Goal: Task Accomplishment & Management: Manage account settings

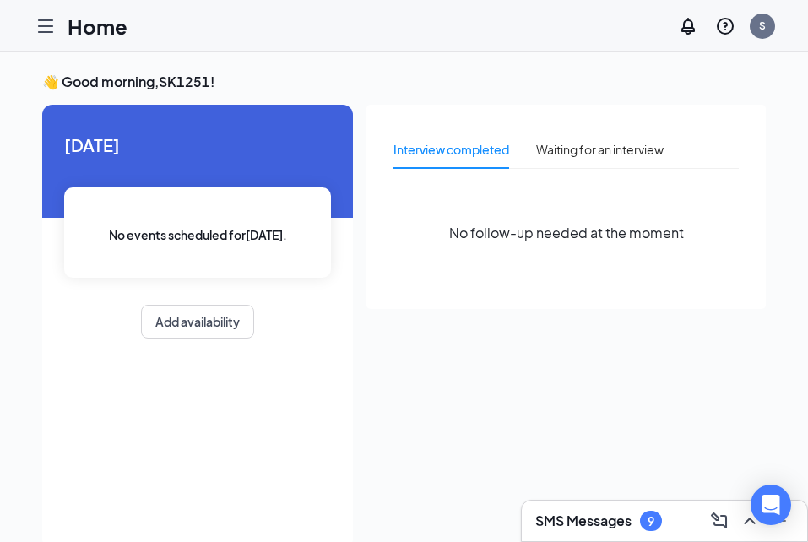
click at [45, 34] on icon "Hamburger" at bounding box center [45, 26] width 20 height 20
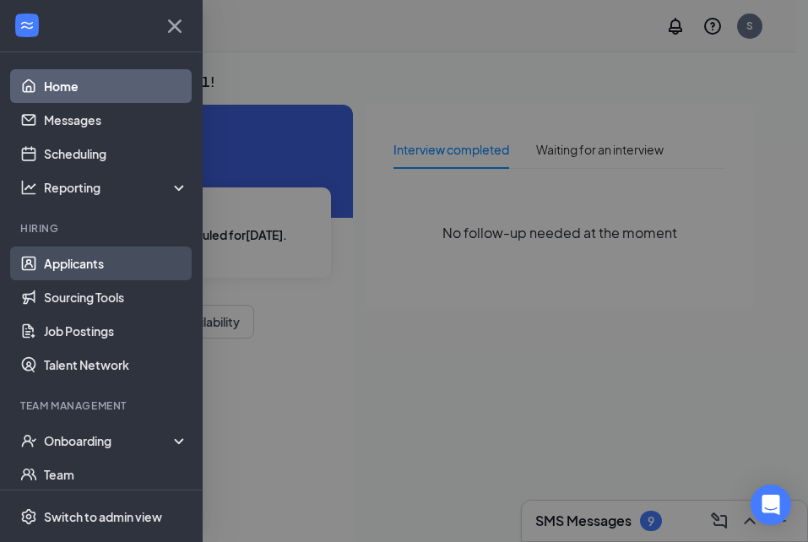
click at [73, 264] on link "Applicants" at bounding box center [116, 264] width 144 height 34
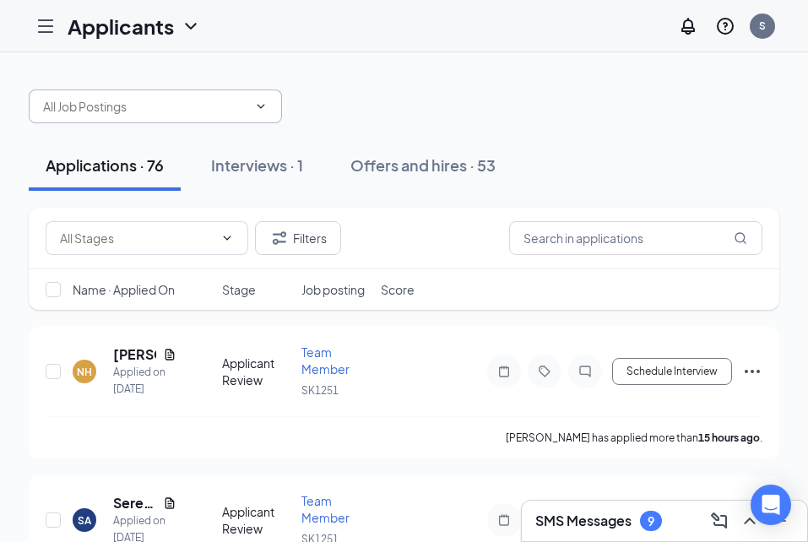
click at [220, 106] on input "text" at bounding box center [145, 106] width 204 height 19
click at [168, 140] on div "Team Member (SK1251)" at bounding box center [122, 138] width 131 height 19
type input "Team Member (SK1251)"
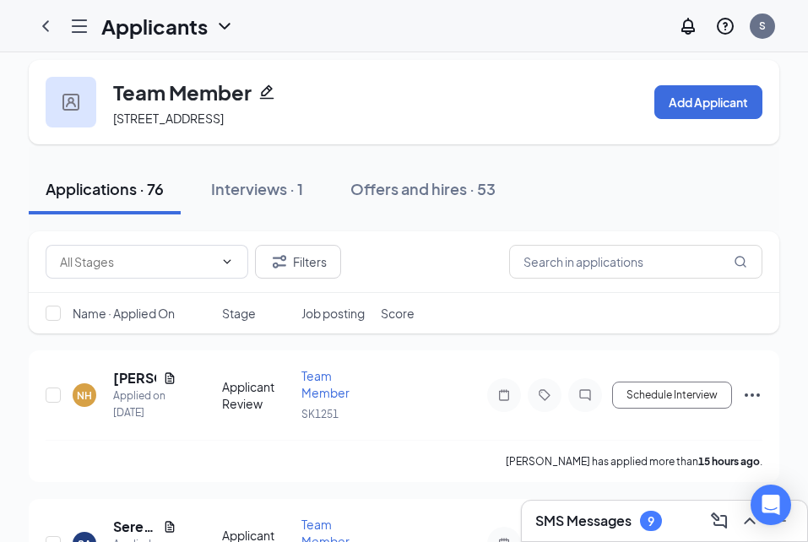
scroll to position [6, 0]
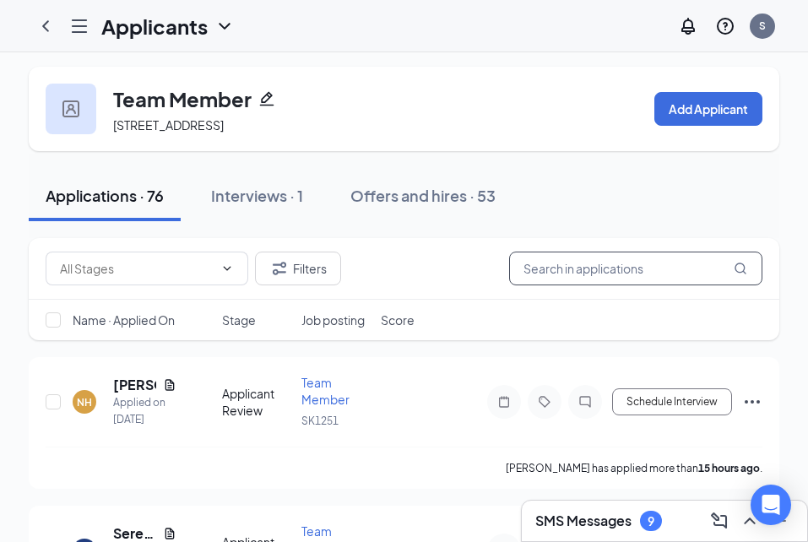
click at [580, 285] on input "text" at bounding box center [635, 269] width 253 height 34
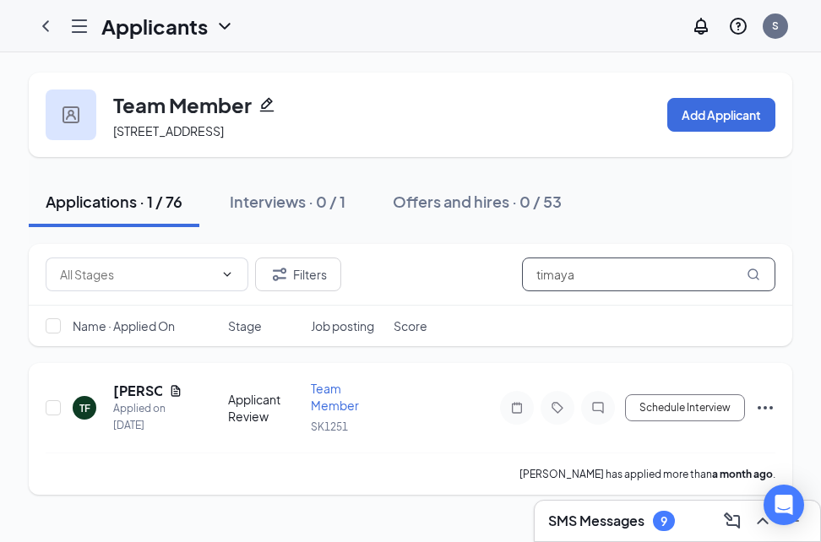
type input "timaya"
click at [762, 418] on icon "Ellipses" at bounding box center [765, 408] width 20 height 20
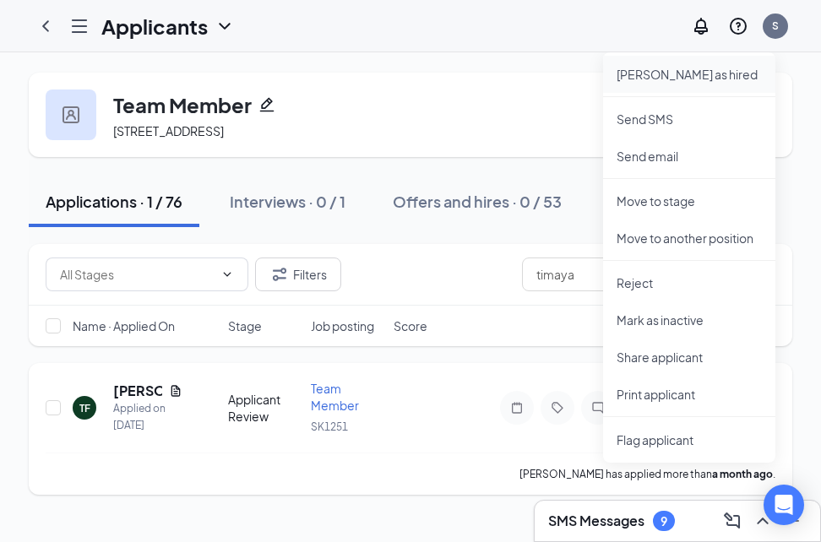
click at [675, 65] on li "Mark as hired" at bounding box center [689, 74] width 172 height 37
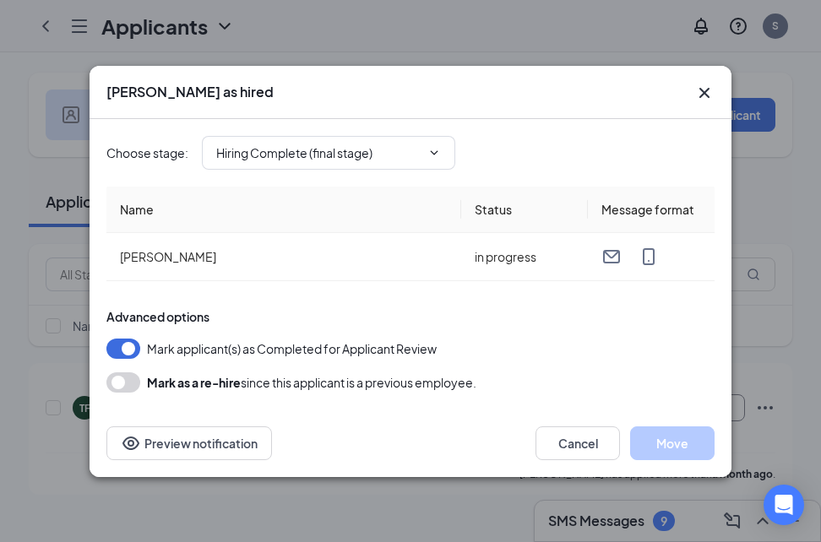
type input "Hiring Complete (final stage)"
click at [661, 439] on button "Move" at bounding box center [672, 443] width 84 height 34
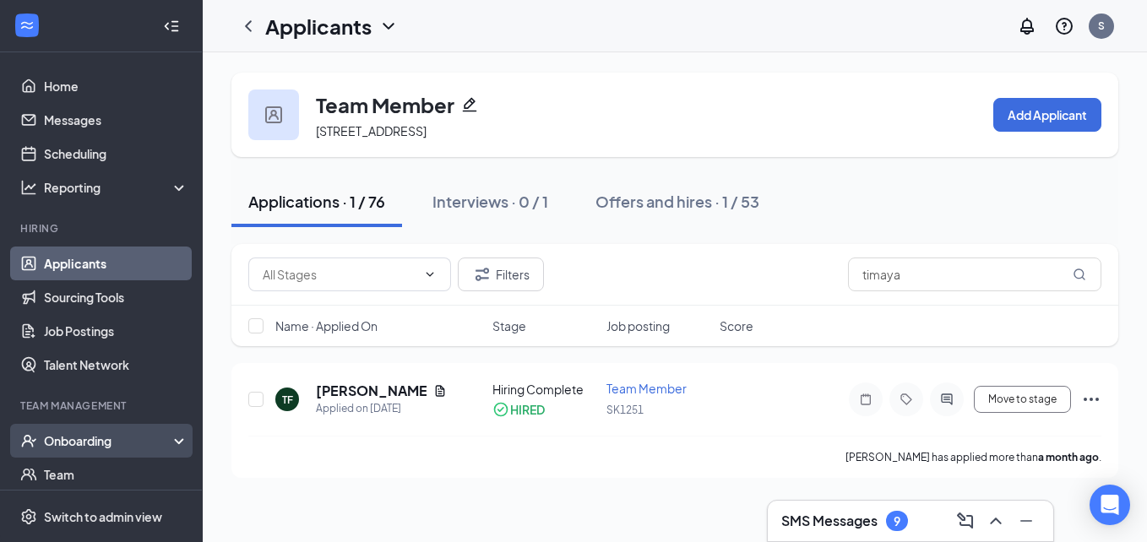
click at [95, 446] on div "Onboarding" at bounding box center [109, 440] width 130 height 17
click at [73, 472] on link "Overview" at bounding box center [116, 475] width 144 height 34
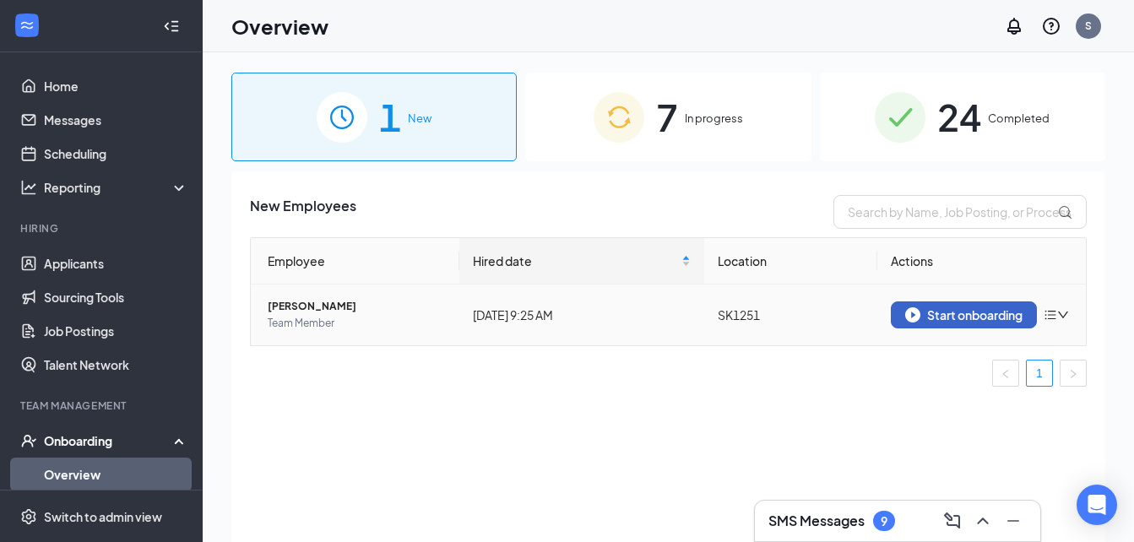
click at [820, 319] on div "Start onboarding" at bounding box center [963, 314] width 117 height 15
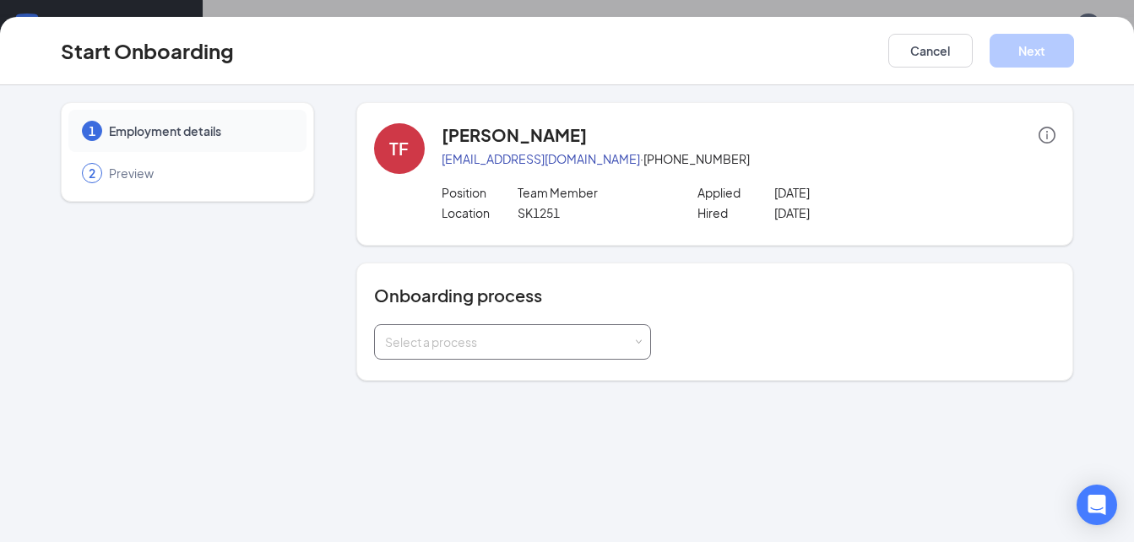
click at [515, 334] on div "Select a process" at bounding box center [508, 341] width 247 height 17
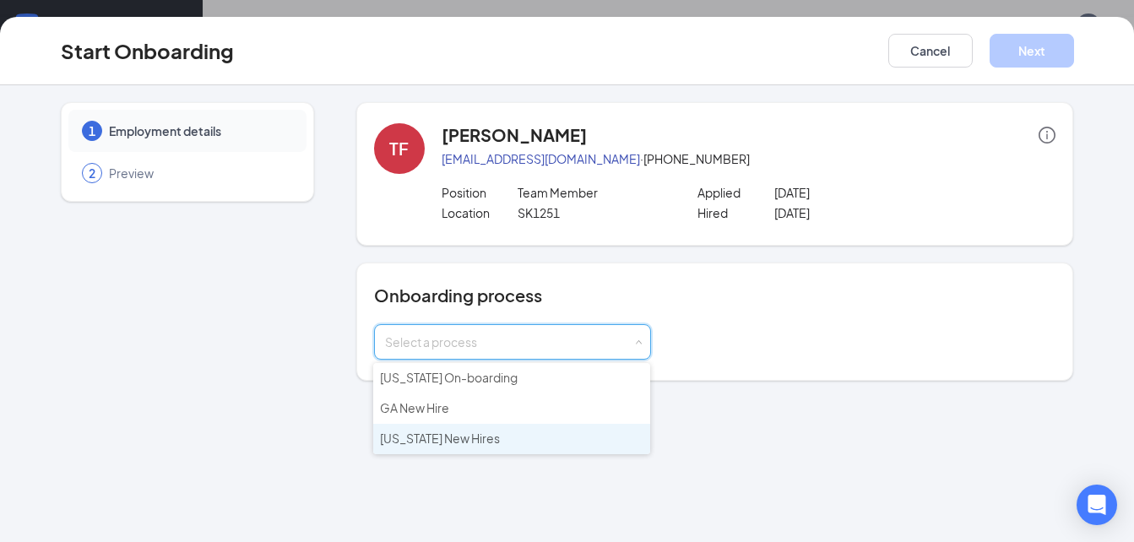
click at [441, 437] on span "South Carolina New Hires" at bounding box center [440, 438] width 120 height 15
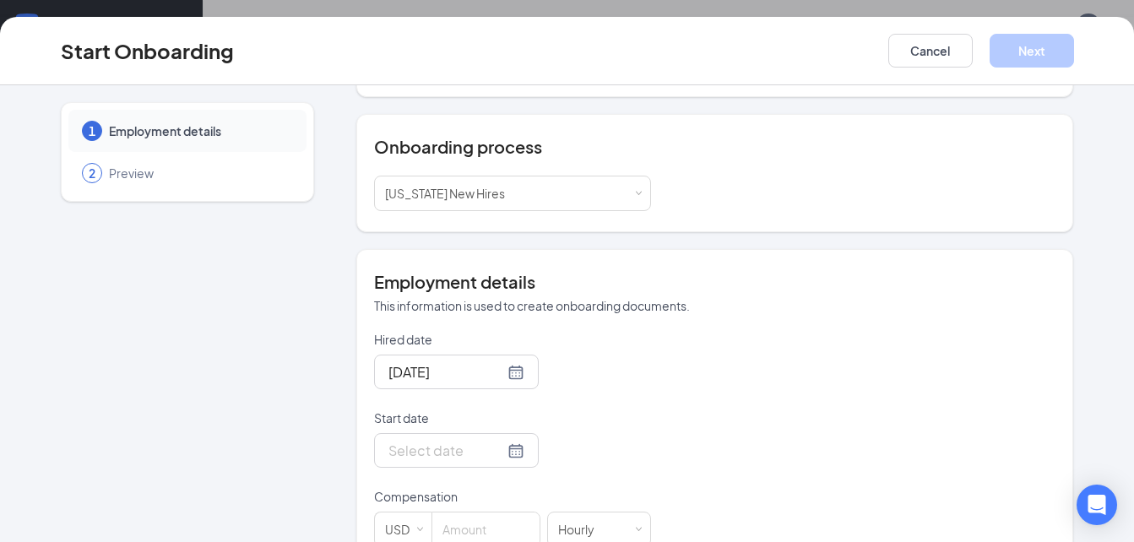
scroll to position [192, 0]
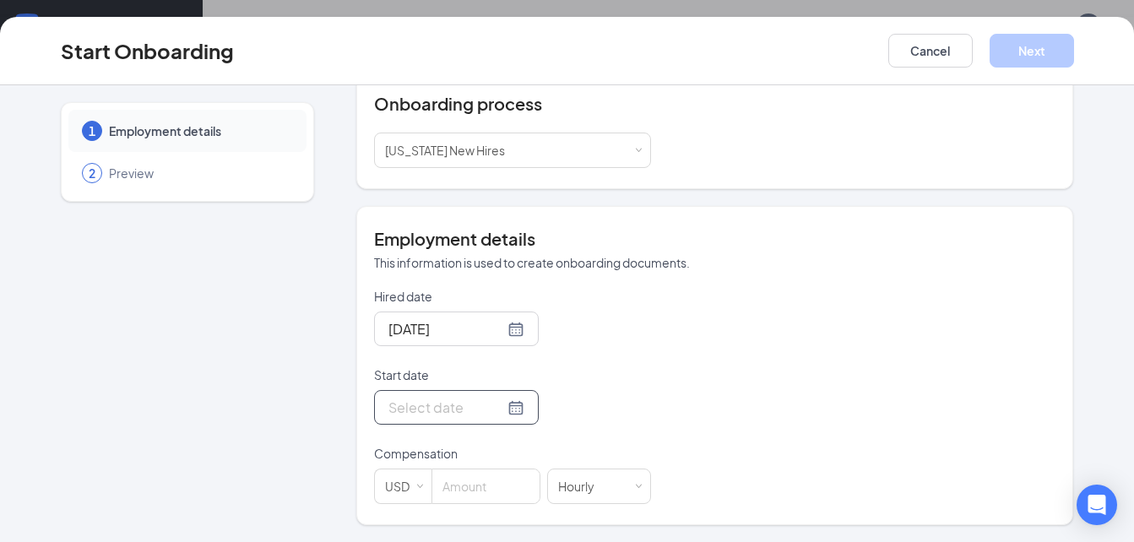
click at [404, 404] on input "Start date" at bounding box center [446, 407] width 116 height 21
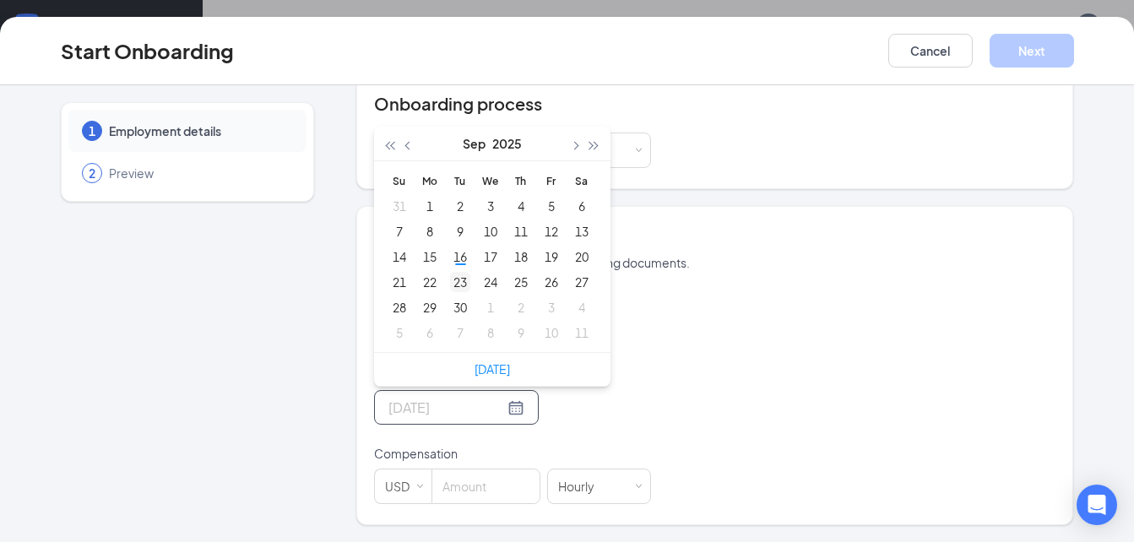
type input "Sep 23, 2025"
click at [457, 284] on div "23" at bounding box center [460, 282] width 20 height 20
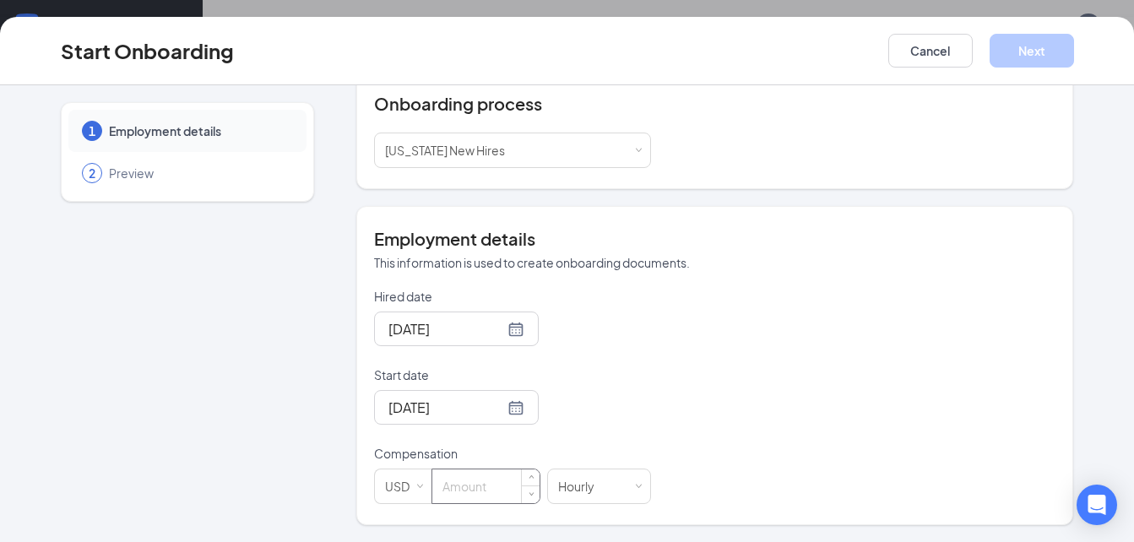
click at [450, 480] on input at bounding box center [485, 486] width 107 height 34
type input "11"
click at [820, 388] on div "Hired date Sep 16, 2025 Start date Sep 23, 2025 Sep 2025 Su Mo Tu We Th Fr Sa 3…" at bounding box center [715, 396] width 682 height 216
click at [820, 52] on button "Next" at bounding box center [1031, 51] width 84 height 34
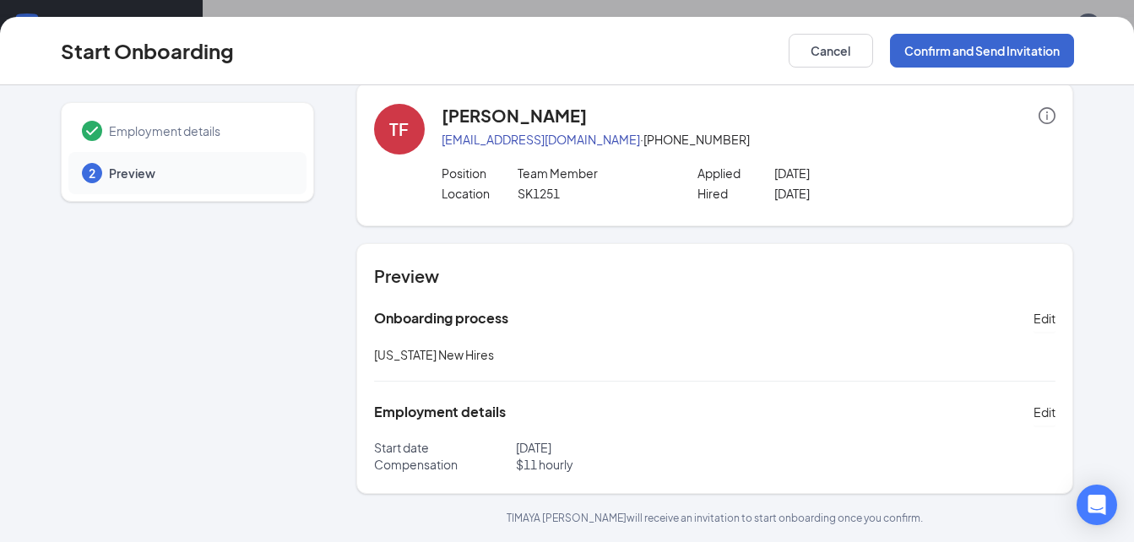
scroll to position [19, 0]
click at [820, 46] on button "Confirm and Send Invitation" at bounding box center [982, 51] width 184 height 34
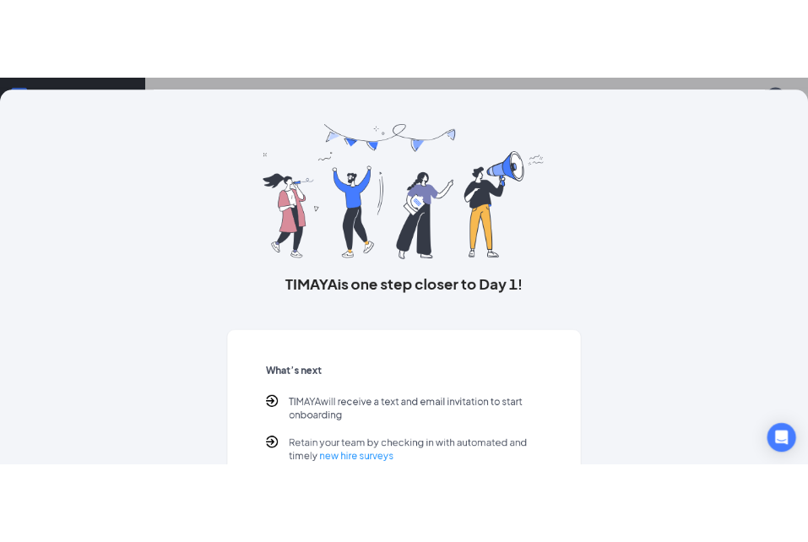
scroll to position [0, 0]
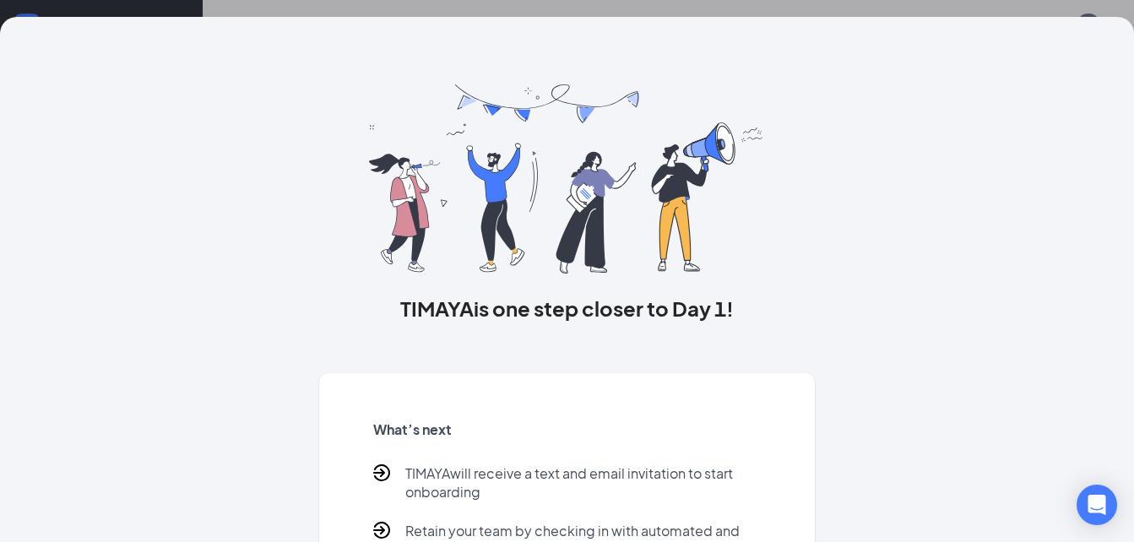
drag, startPoint x: 954, startPoint y: 46, endPoint x: 923, endPoint y: 130, distance: 89.2
click at [820, 130] on div "TIMAYA is one step closer to Day 1! What’s next TIMAYA will receive a text and …" at bounding box center [567, 343] width 1081 height 653
click at [820, 129] on div "TIMAYA is one step closer to Day 1! What’s next TIMAYA will receive a text and …" at bounding box center [567, 343] width 1081 height 653
